Goal: Task Accomplishment & Management: Manage account settings

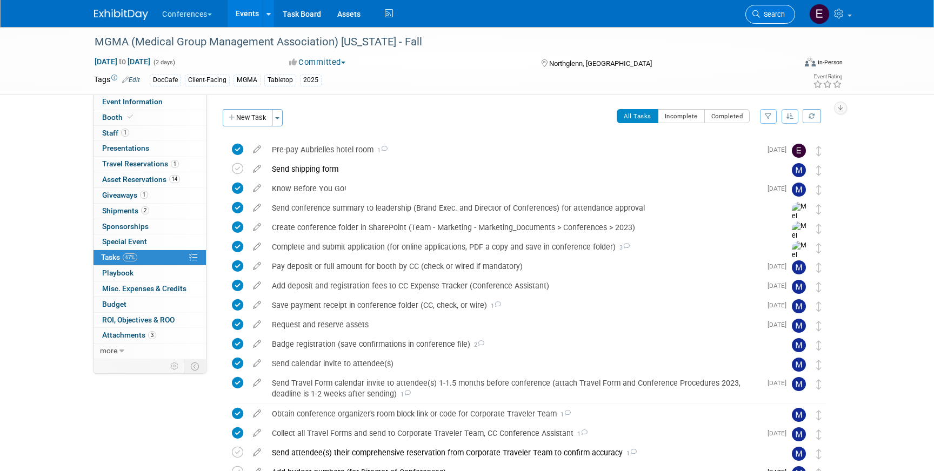
click at [772, 19] on link "Search" at bounding box center [770, 14] width 50 height 19
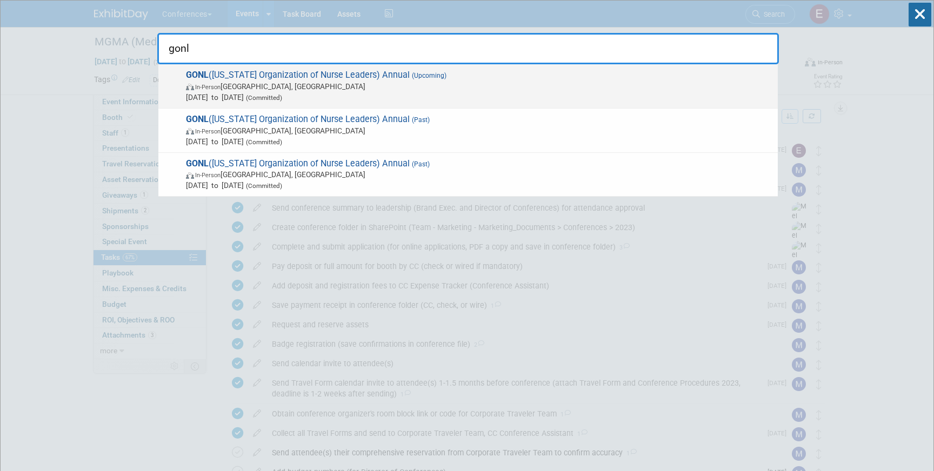
type input "gonl"
click at [450, 74] on span "GONL ([US_STATE] Organization of Nurse Leaders) Annual (Upcoming) In-Person [GE…" at bounding box center [478, 86] width 590 height 33
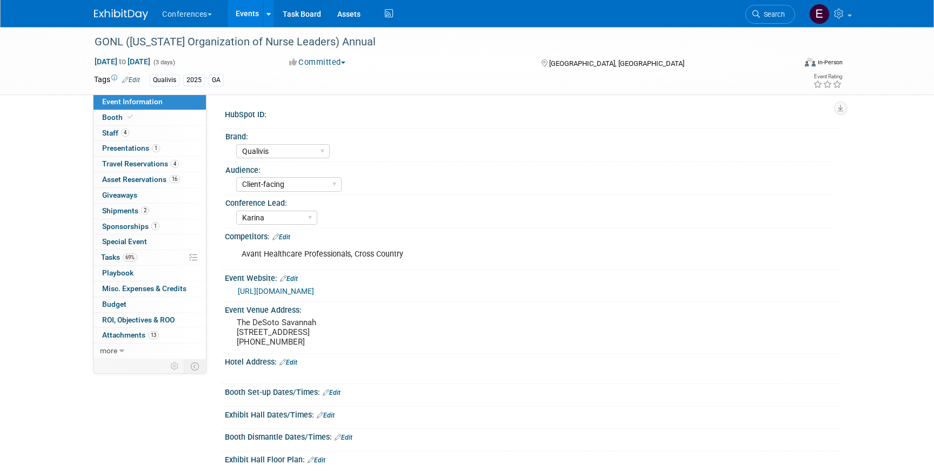
select select "Qualivis"
select select "Client-facing"
select select "Karina"
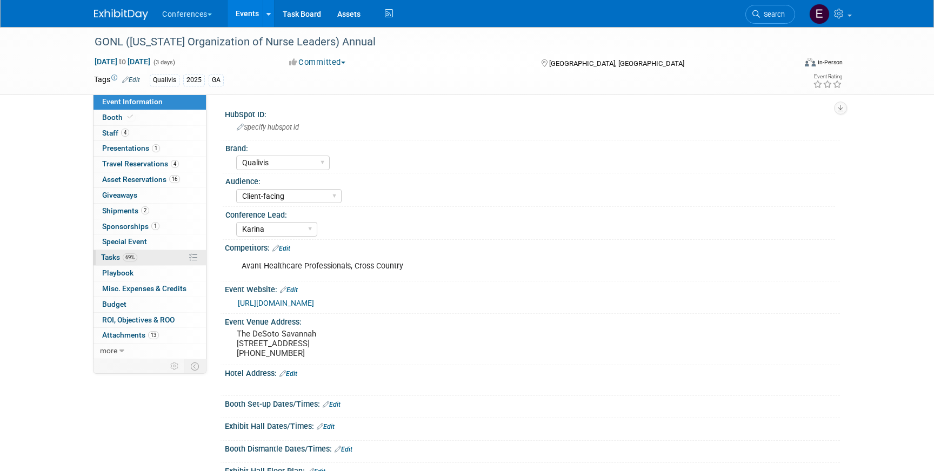
click at [119, 253] on link "69% Tasks 69%" at bounding box center [150, 257] width 112 height 15
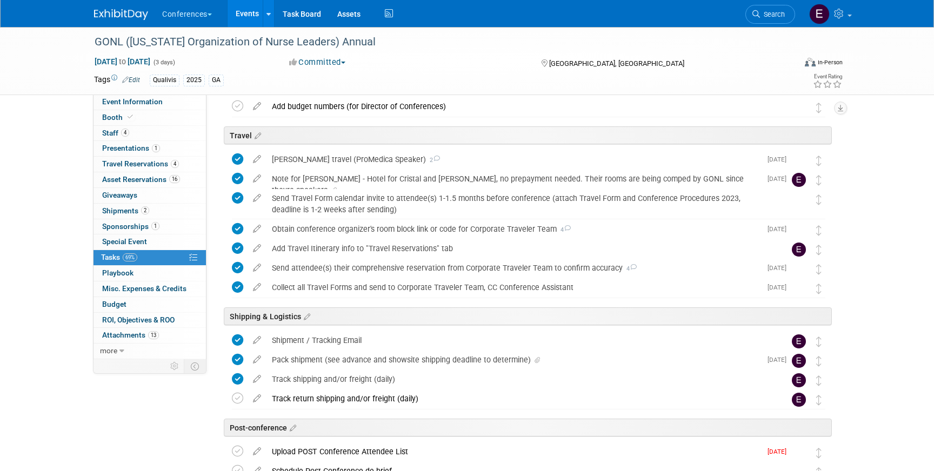
scroll to position [495, 0]
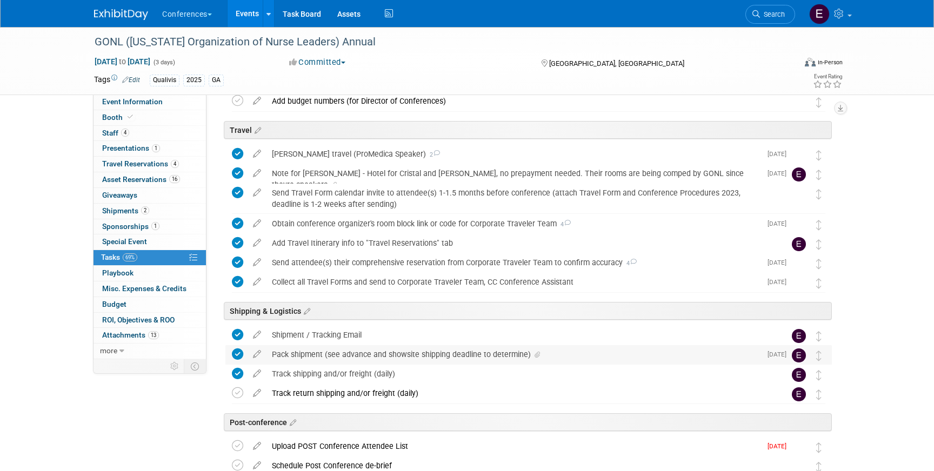
click at [385, 351] on div "Pack shipment (see advance and showsite shipping deadline to determine)" at bounding box center [513, 354] width 495 height 18
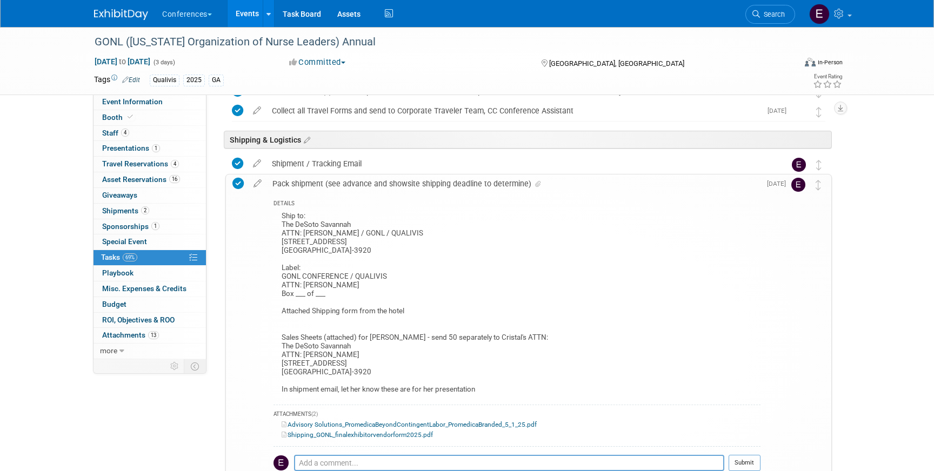
scroll to position [688, 0]
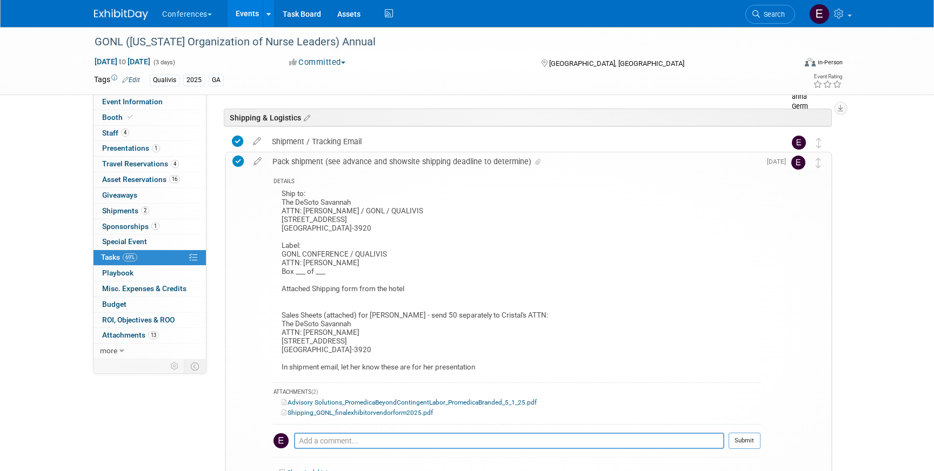
click at [397, 416] on link "Shipping_GONL_finalexhibitorvendorform2025.pdf" at bounding box center [357, 413] width 151 height 8
